Goal: Task Accomplishment & Management: Complete application form

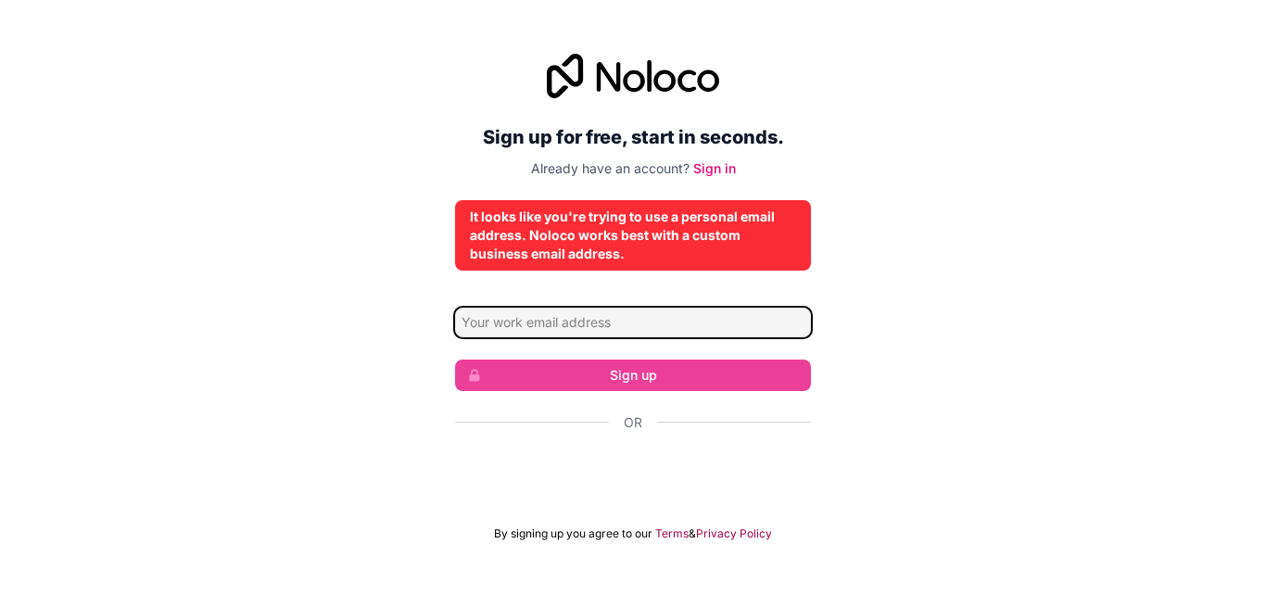
click at [577, 324] on input "Email address" at bounding box center [633, 323] width 356 height 30
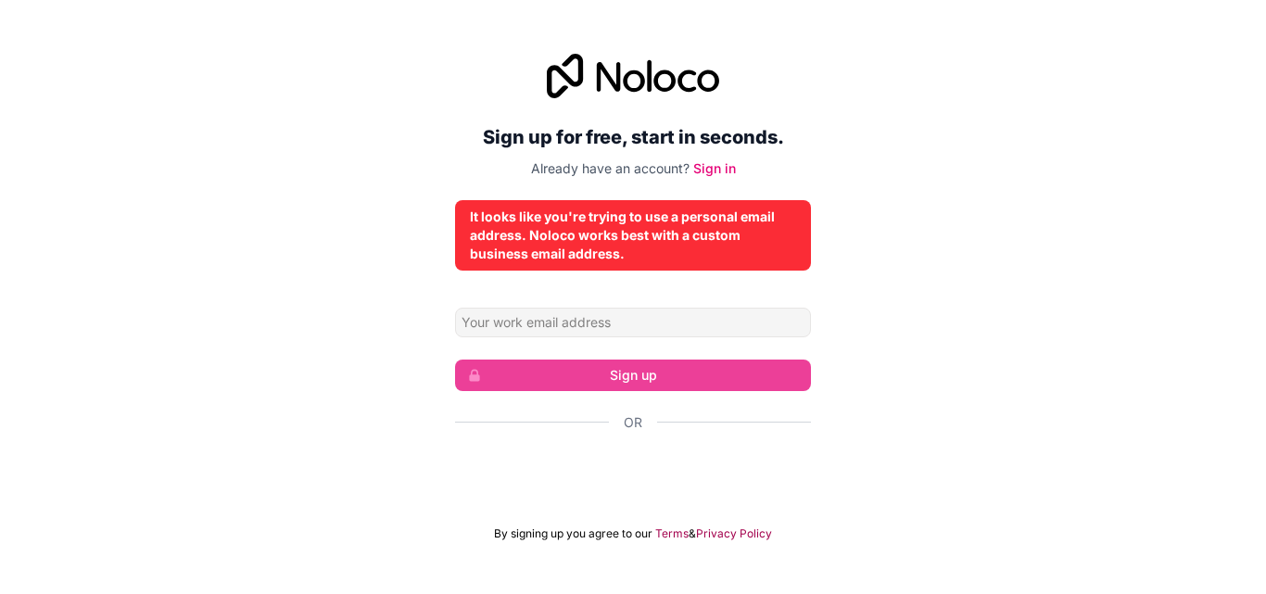
click at [895, 336] on div "Sign up for free, start in seconds. Already have an account? Sign in It looks l…" at bounding box center [633, 297] width 1266 height 539
click at [724, 171] on link "Sign in" at bounding box center [714, 168] width 43 height 16
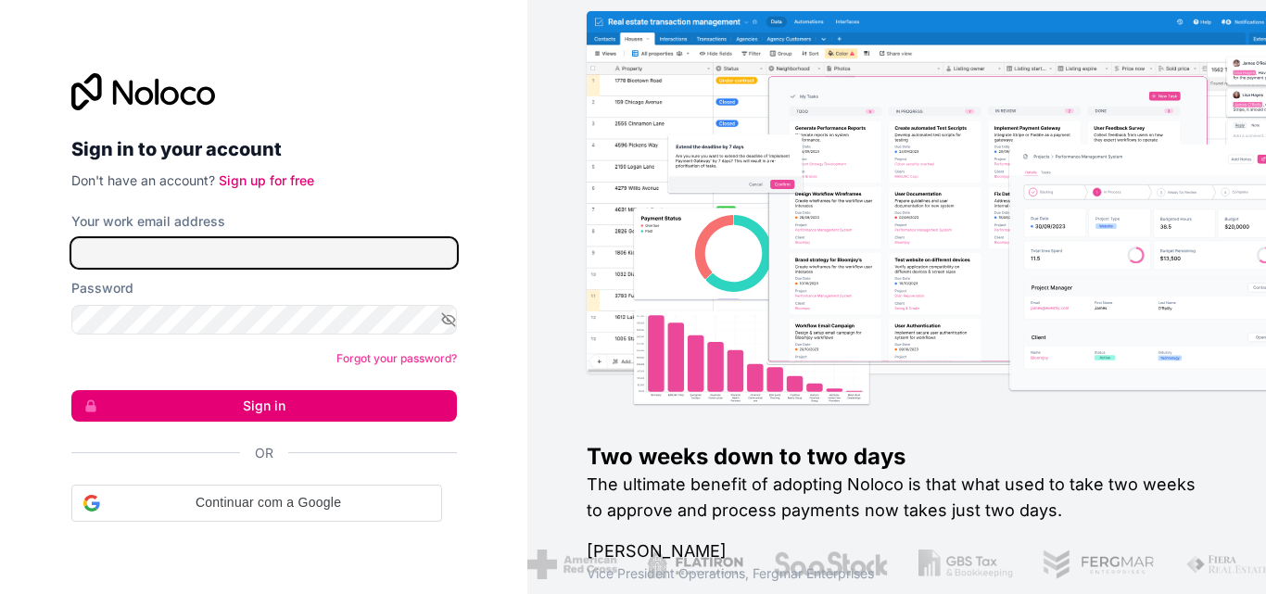
type input "[EMAIL_ADDRESS][DOMAIN_NAME]"
